Goal: Information Seeking & Learning: Learn about a topic

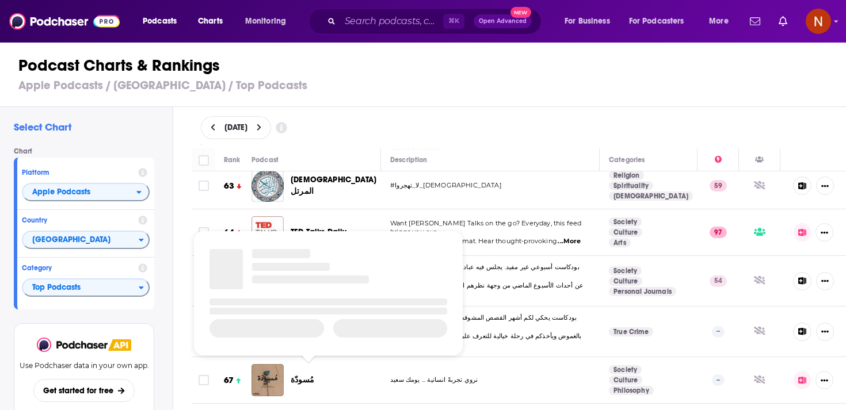
scroll to position [3018, 0]
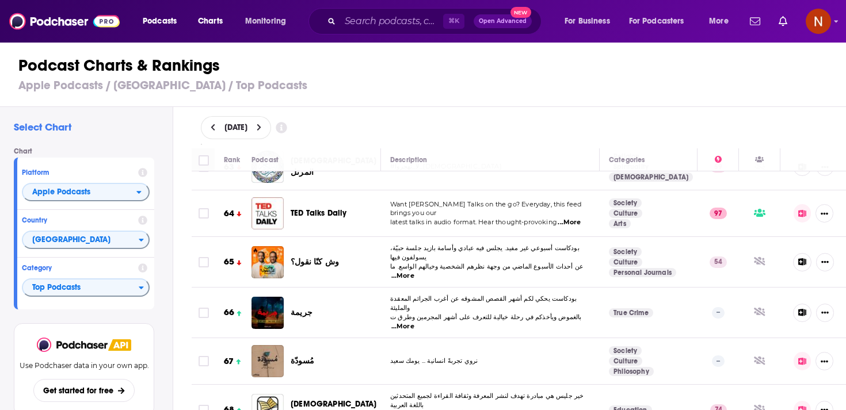
click at [299, 356] on span "مُسودّة" at bounding box center [303, 361] width 24 height 10
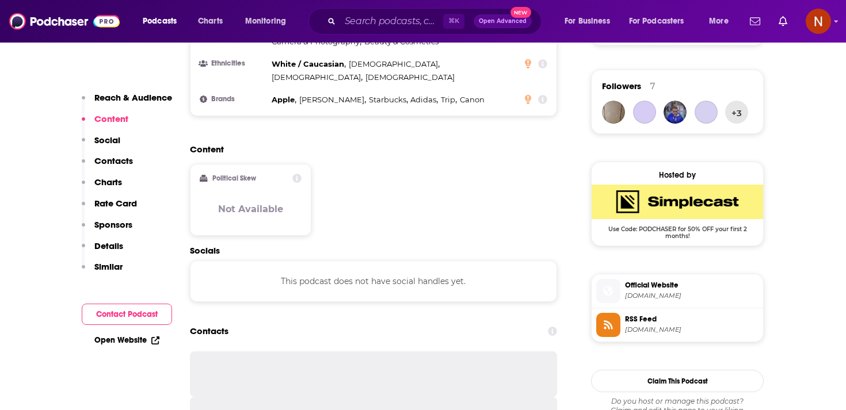
scroll to position [856, 0]
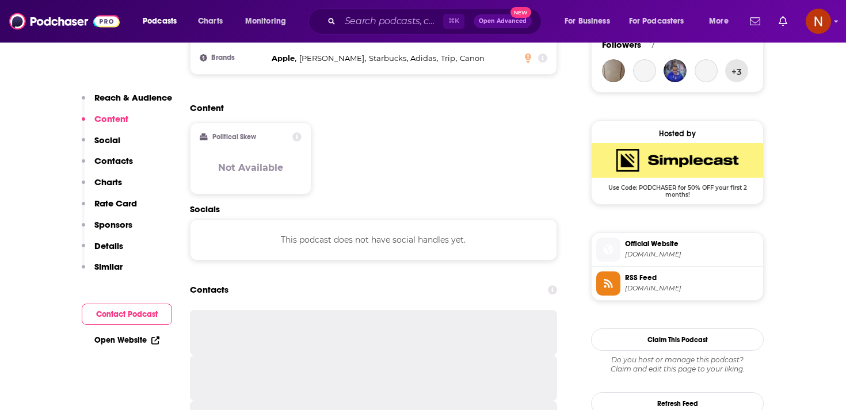
click at [649, 293] on span "[DOMAIN_NAME]" at bounding box center [692, 288] width 134 height 9
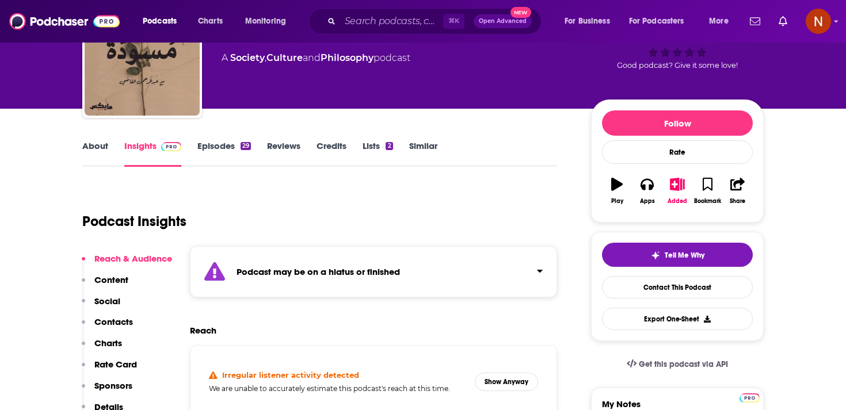
scroll to position [0, 0]
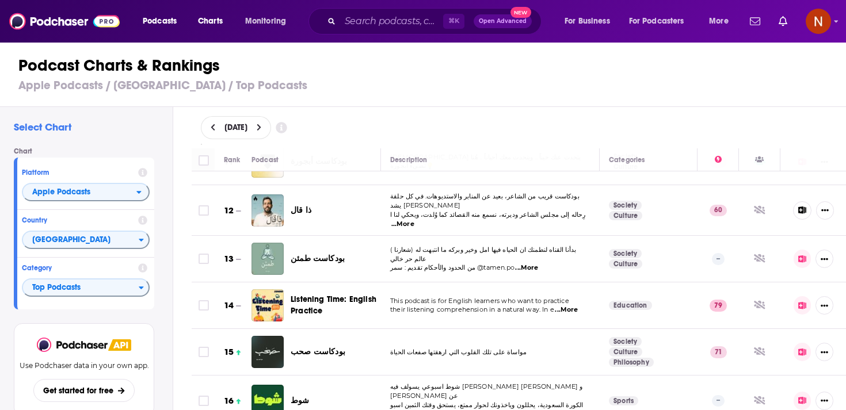
scroll to position [527, 0]
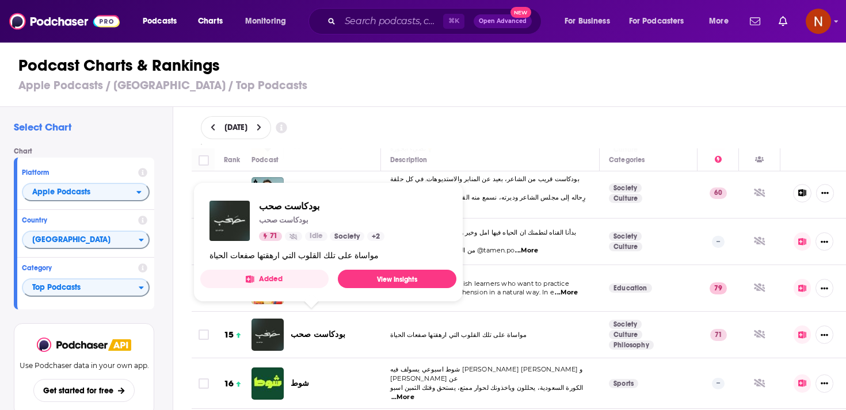
click at [320, 330] on span "بودكاست صحب" at bounding box center [318, 335] width 55 height 10
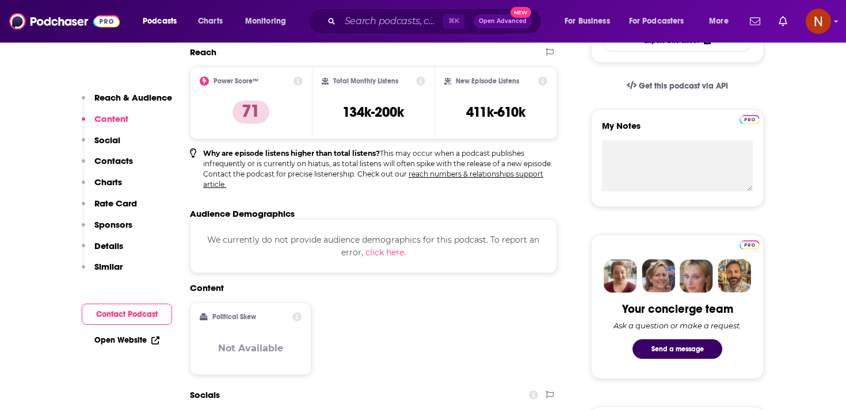
scroll to position [213, 0]
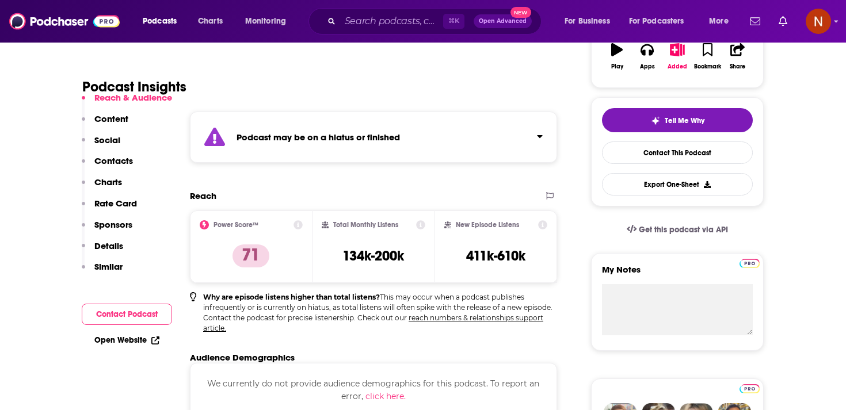
click at [325, 138] on strong "Podcast may be on a hiatus or finished" at bounding box center [318, 137] width 163 height 11
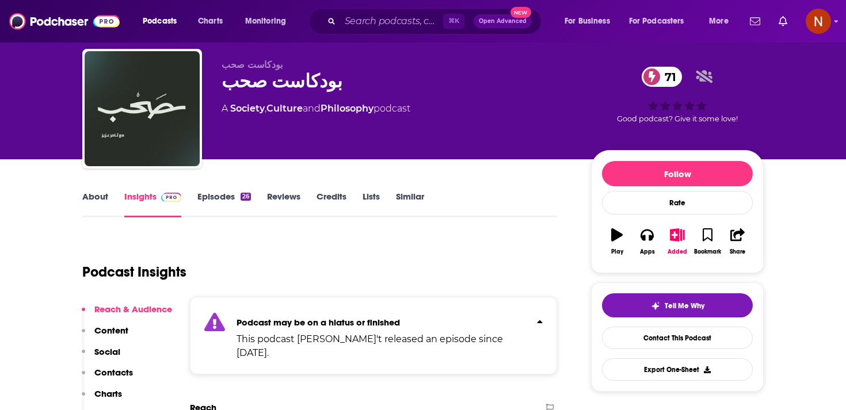
scroll to position [26, 0]
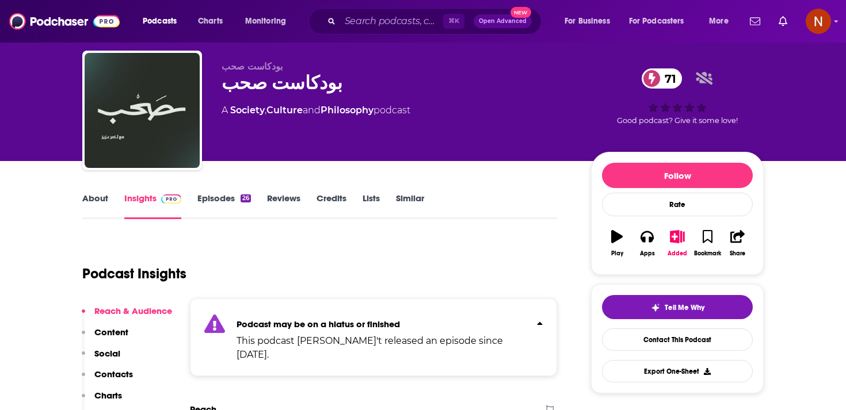
click at [288, 90] on div "بودكاست صحب 71" at bounding box center [397, 83] width 351 height 22
copy div "بودكاست صحب 71"
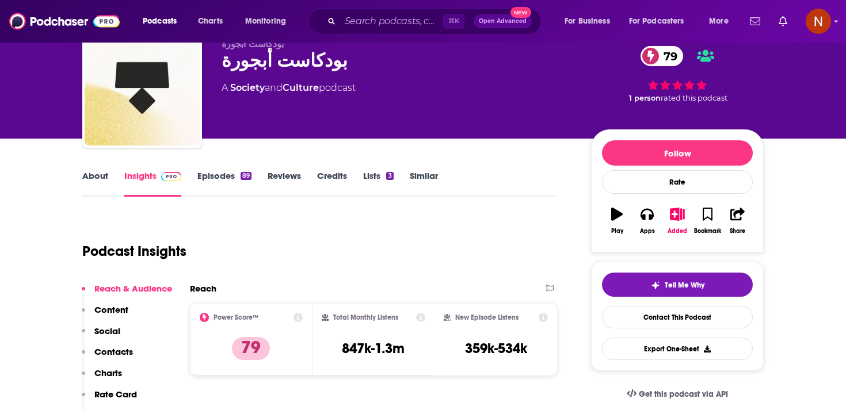
scroll to position [46, 0]
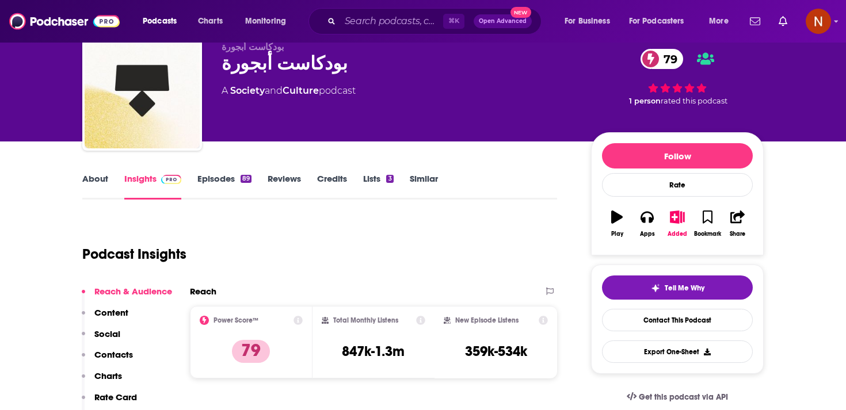
click at [291, 71] on div "بودكاست أبجورة 79" at bounding box center [397, 63] width 351 height 22
copy div "بودكاست أبجورة 79"
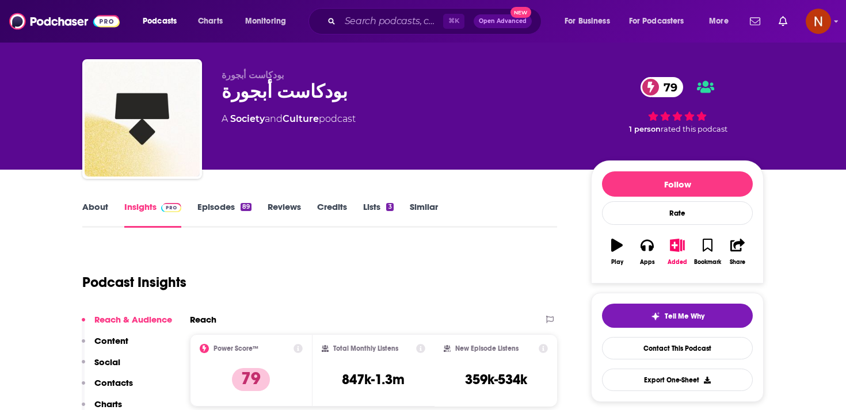
scroll to position [0, 0]
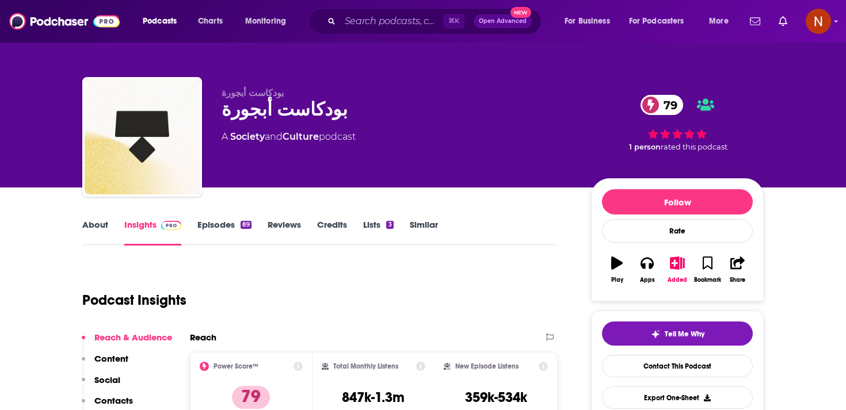
click at [298, 117] on div "بودكاست أبجورة 79" at bounding box center [397, 109] width 351 height 22
copy div "بودكاست أبجورة 79"
